Goal: Find specific page/section: Find specific page/section

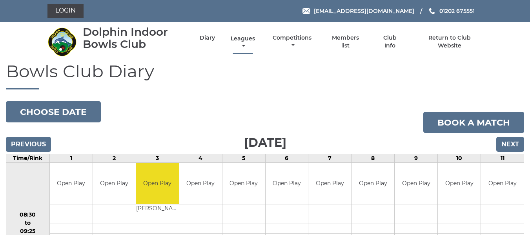
click at [247, 37] on link "Leagues" at bounding box center [243, 42] width 28 height 15
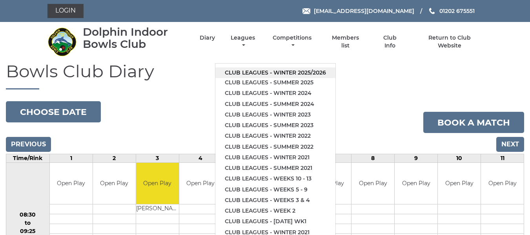
click at [255, 72] on link "Club leagues - Winter 2025/2026" at bounding box center [276, 73] width 120 height 11
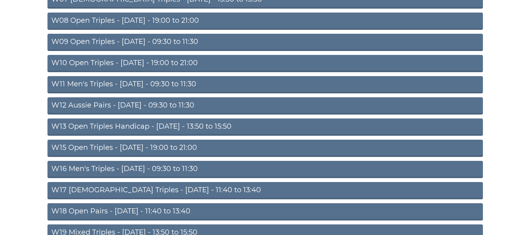
scroll to position [275, 0]
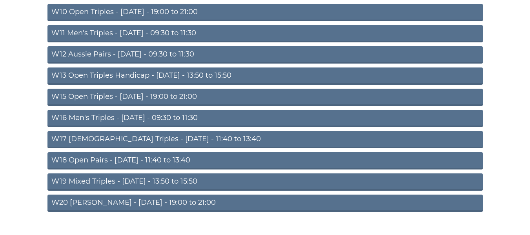
click at [94, 160] on link "W18 Open Pairs - [DATE] - 11:40 to 13:40" at bounding box center [266, 160] width 436 height 17
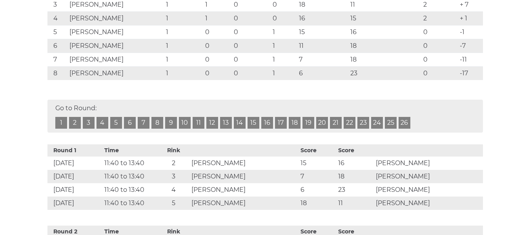
scroll to position [157, 0]
